Goal: Transaction & Acquisition: Purchase product/service

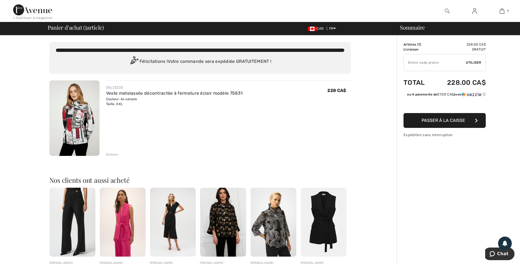
click at [475, 11] on img at bounding box center [474, 11] width 5 height 7
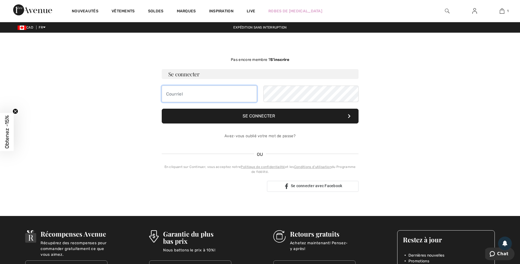
click at [225, 95] on input "email" at bounding box center [209, 94] width 95 height 16
type input "A"
type input "alinebo1@hotmail.ca"
click at [274, 112] on button "Se connecter" at bounding box center [260, 116] width 197 height 15
click at [215, 95] on div "[EMAIL_ADDRESS][DOMAIN_NAME]" at bounding box center [260, 94] width 197 height 16
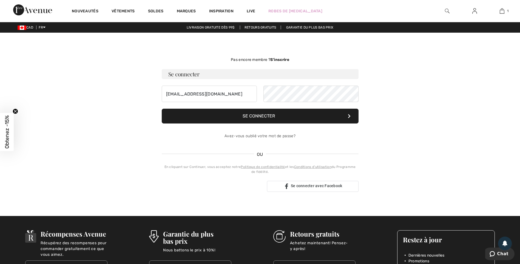
click at [242, 113] on button "Se connecter" at bounding box center [260, 116] width 197 height 15
click at [253, 95] on div "alinebo1@hotmail.ca" at bounding box center [260, 94] width 197 height 16
click at [265, 117] on button "Se connecter" at bounding box center [260, 116] width 197 height 15
click at [187, 119] on form "Se connecter alinebo1@hotmail.ca Se connecter Avez-vous oublié votre mot de pas…" at bounding box center [260, 106] width 197 height 75
click at [245, 117] on button "Se connecter" at bounding box center [260, 116] width 197 height 15
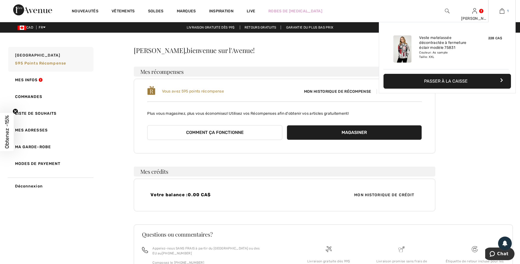
click at [501, 10] on img at bounding box center [502, 11] width 5 height 7
click at [464, 81] on button "Passer à la caisse" at bounding box center [447, 81] width 127 height 15
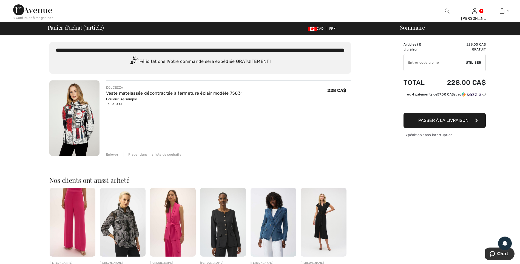
click at [449, 121] on span "Passer à la livraison" at bounding box center [443, 120] width 50 height 5
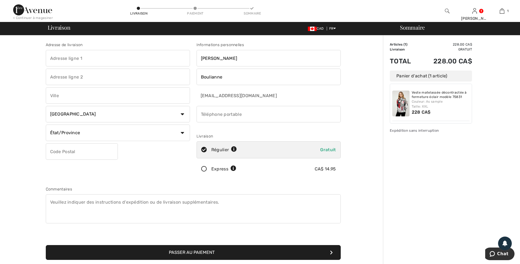
click at [98, 60] on input "text" at bounding box center [118, 58] width 144 height 16
type input "337, Chemin du Lac St-Ludger"
type input "Saint-Ludger-de-Milot"
select select "QC"
type input "G0W2B0"
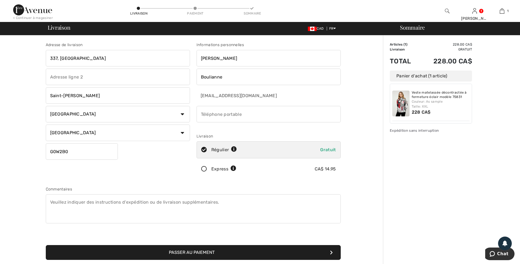
type input "14187201328"
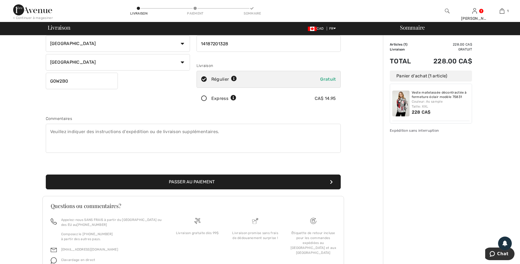
scroll to position [82, 0]
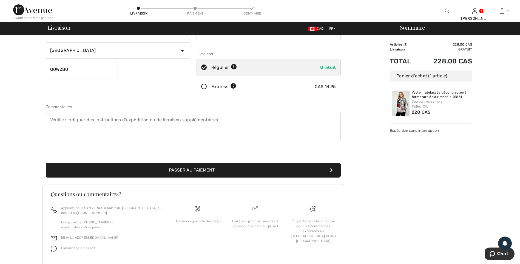
click at [217, 171] on button "Passer au paiement" at bounding box center [193, 170] width 295 height 15
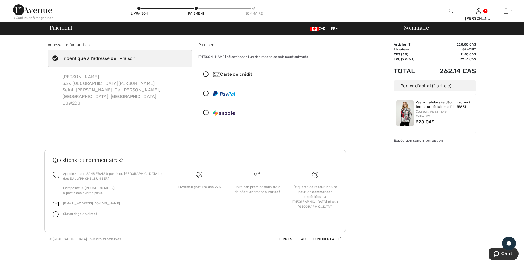
click at [206, 112] on icon at bounding box center [206, 113] width 15 height 6
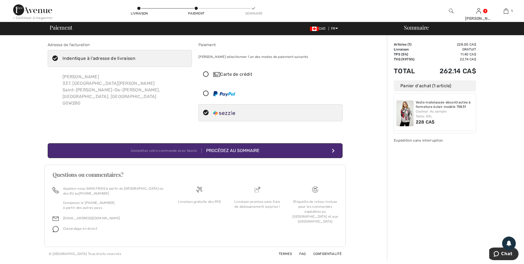
click at [220, 152] on div "Procédez au sommaire" at bounding box center [231, 150] width 58 height 7
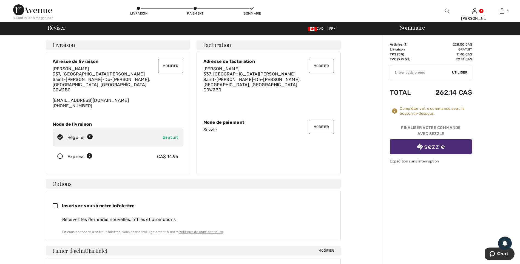
click at [401, 146] on button "button" at bounding box center [431, 146] width 82 height 15
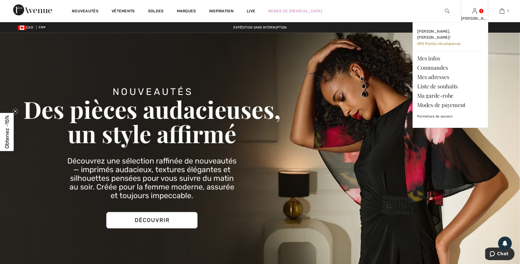
click at [476, 14] on img at bounding box center [474, 11] width 5 height 7
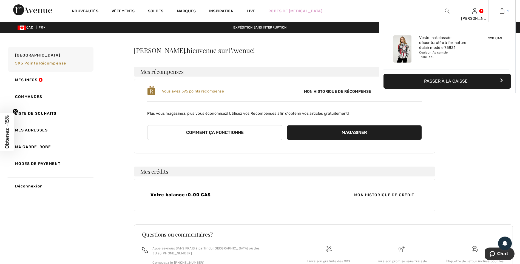
click at [503, 12] on img at bounding box center [502, 11] width 5 height 7
click at [463, 80] on button "Passer à la caisse" at bounding box center [447, 81] width 127 height 15
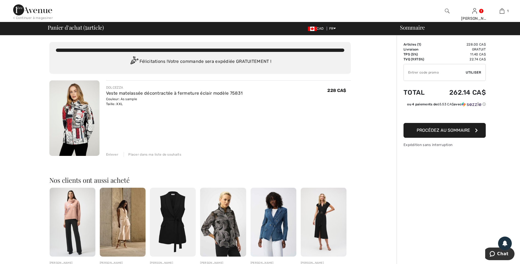
click at [425, 131] on span "Procédez au sommaire" at bounding box center [443, 129] width 53 height 5
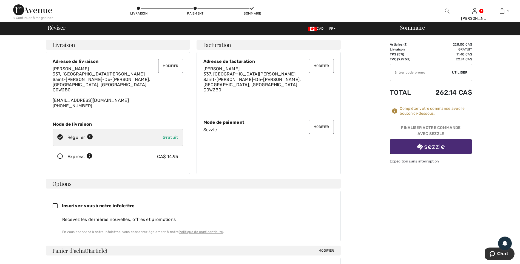
click at [318, 128] on button "Modifier" at bounding box center [321, 127] width 25 height 14
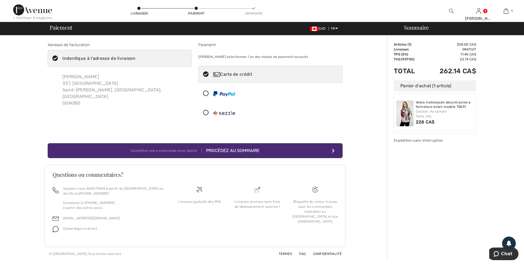
click at [245, 73] on div "Carte de crédit" at bounding box center [276, 74] width 126 height 7
radio input "true"
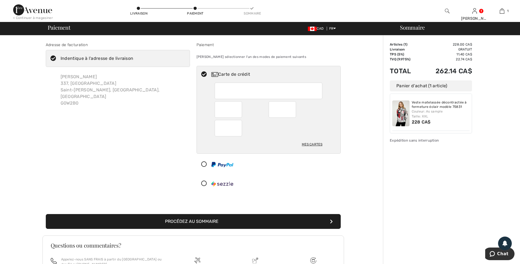
click at [195, 222] on button "Procédez au sommaire" at bounding box center [193, 221] width 295 height 15
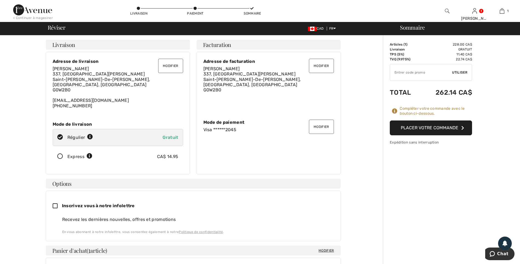
click at [404, 127] on button "Placer votre commande" at bounding box center [431, 127] width 82 height 15
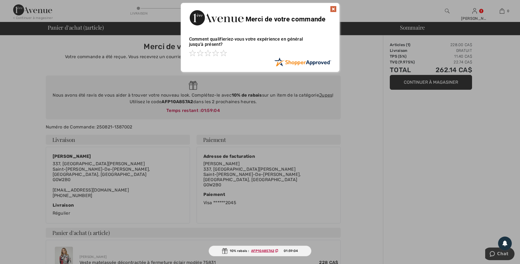
click at [335, 8] on img at bounding box center [333, 9] width 7 height 7
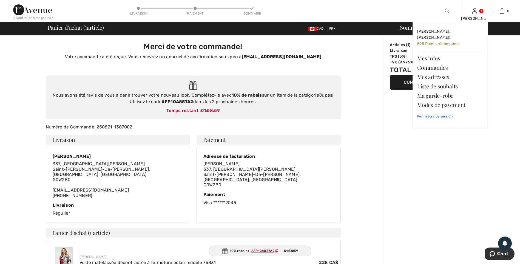
click at [441, 109] on link "Fermeture de session" at bounding box center [450, 116] width 66 height 14
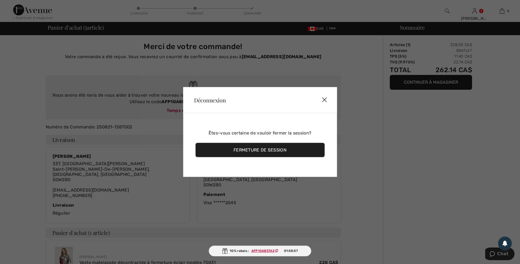
click at [272, 149] on div "Fermeture de session" at bounding box center [259, 150] width 129 height 14
